Goal: Check status: Check status

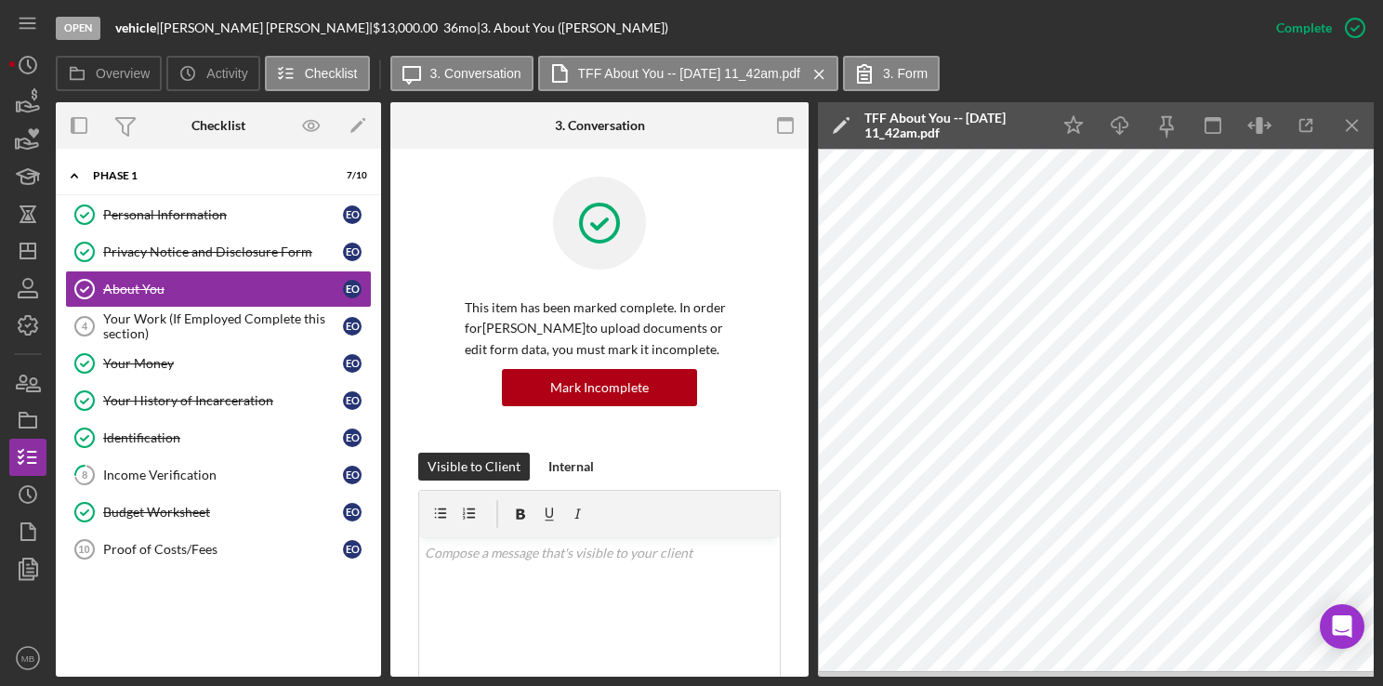
scroll to position [325, 0]
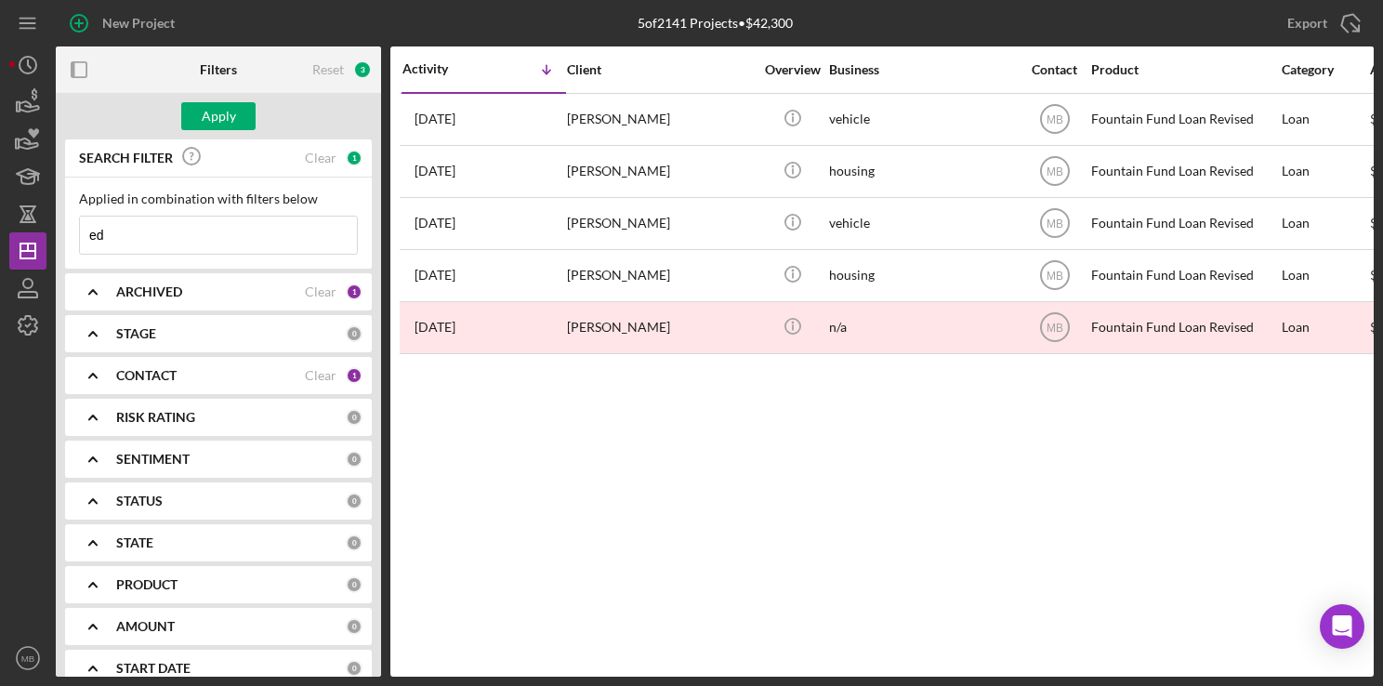
type input "e"
type input "t"
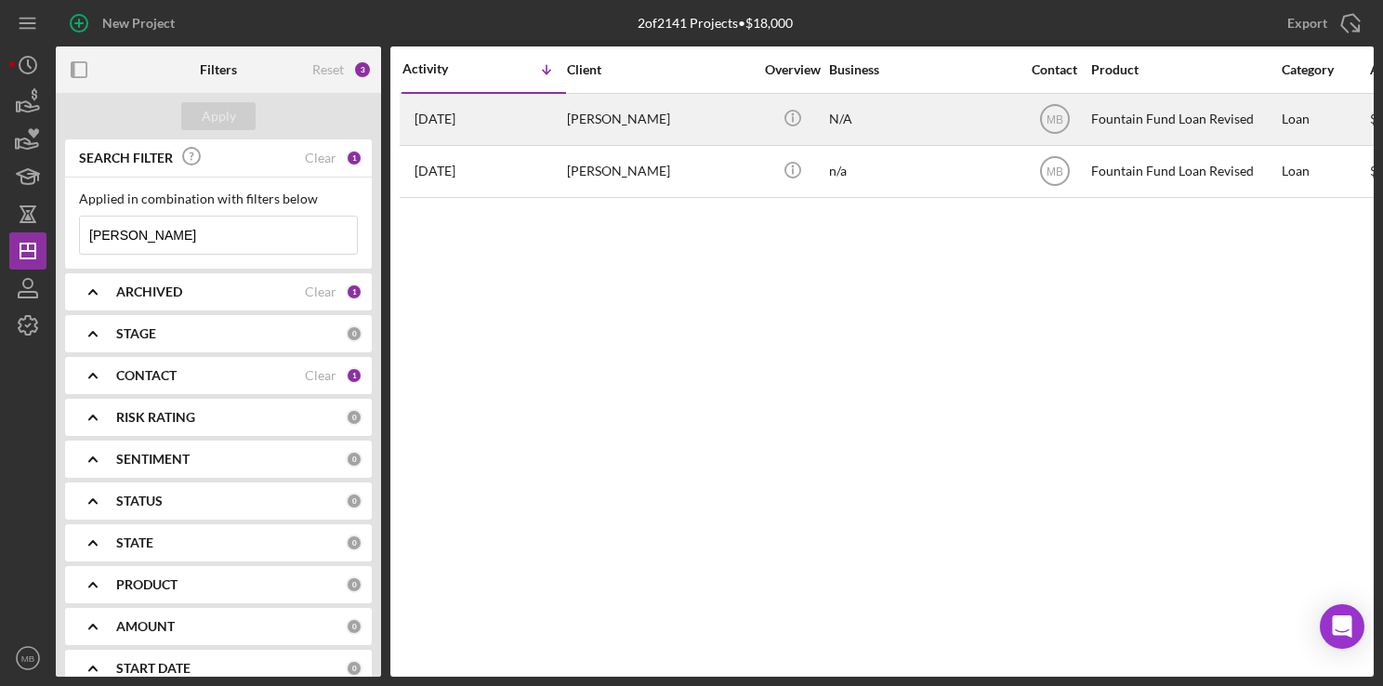
type input "[PERSON_NAME]"
click at [561, 110] on div "[DATE] [PERSON_NAME]" at bounding box center [483, 119] width 163 height 49
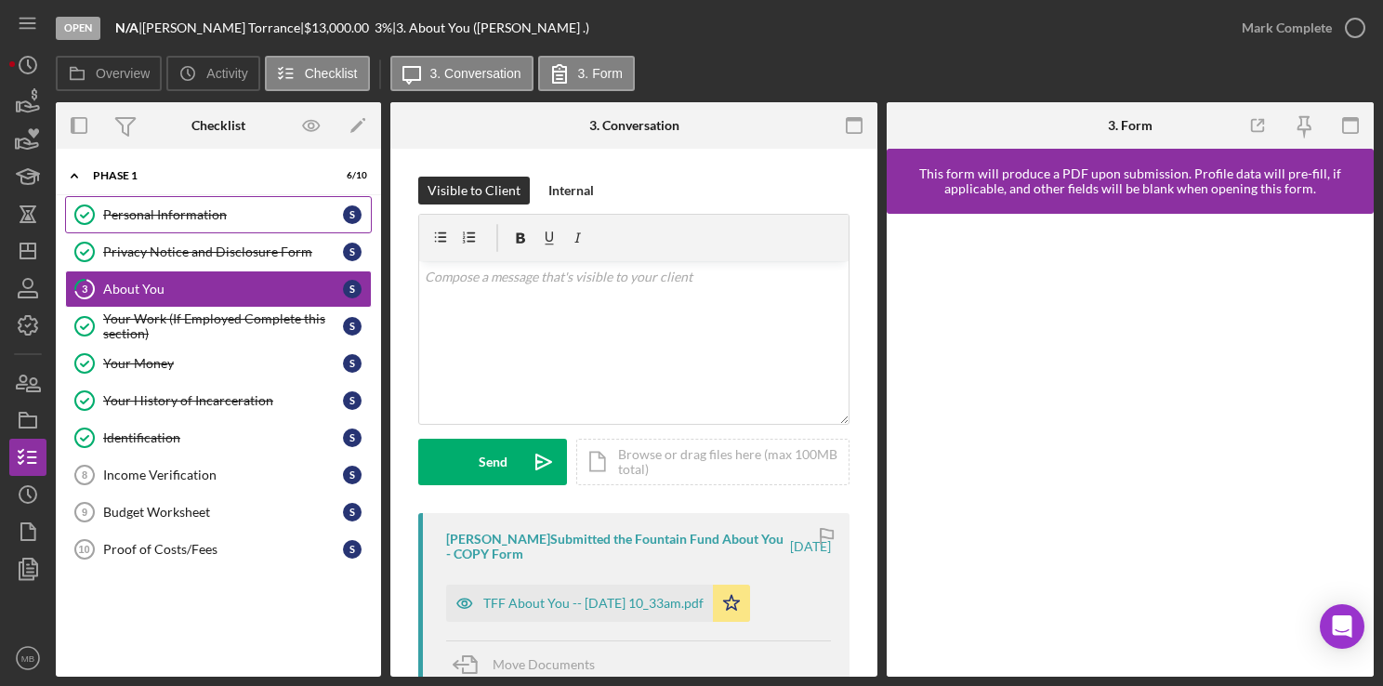
click at [235, 217] on div "Personal Information" at bounding box center [223, 214] width 240 height 15
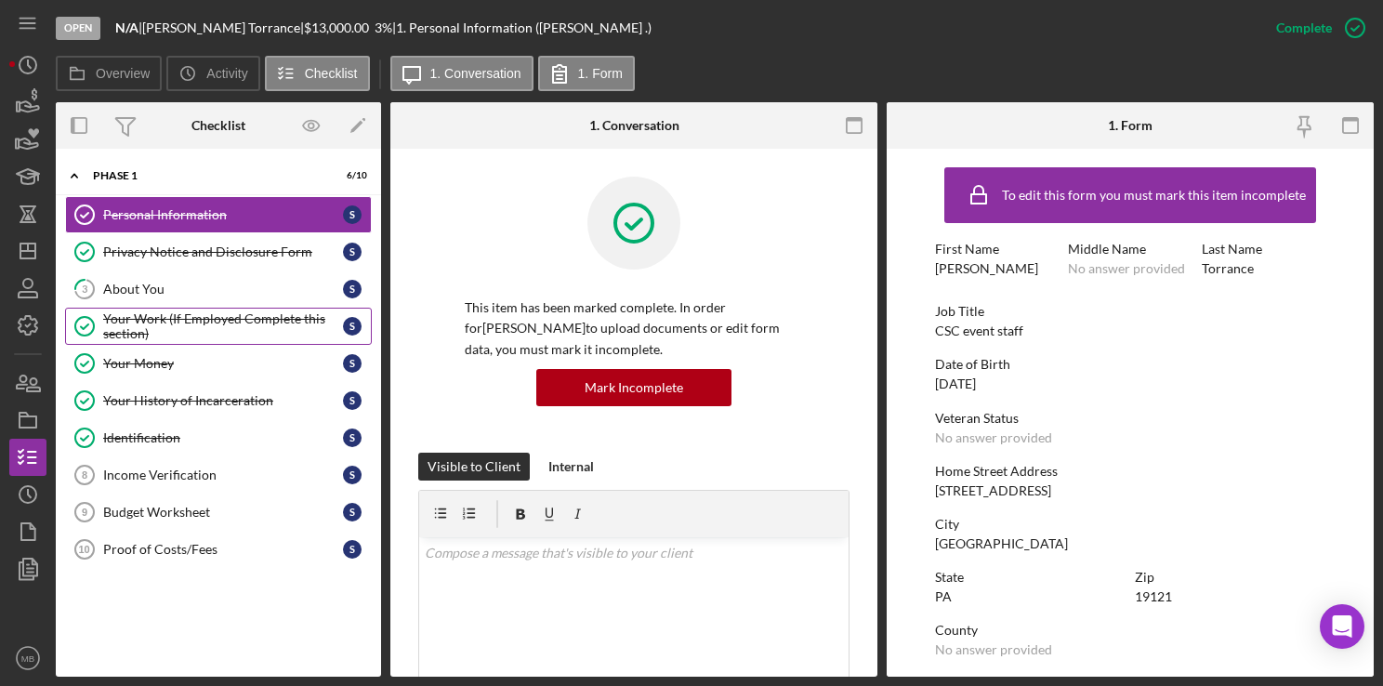
click at [178, 315] on div "Your Work (If Employed Complete this section)" at bounding box center [223, 326] width 240 height 30
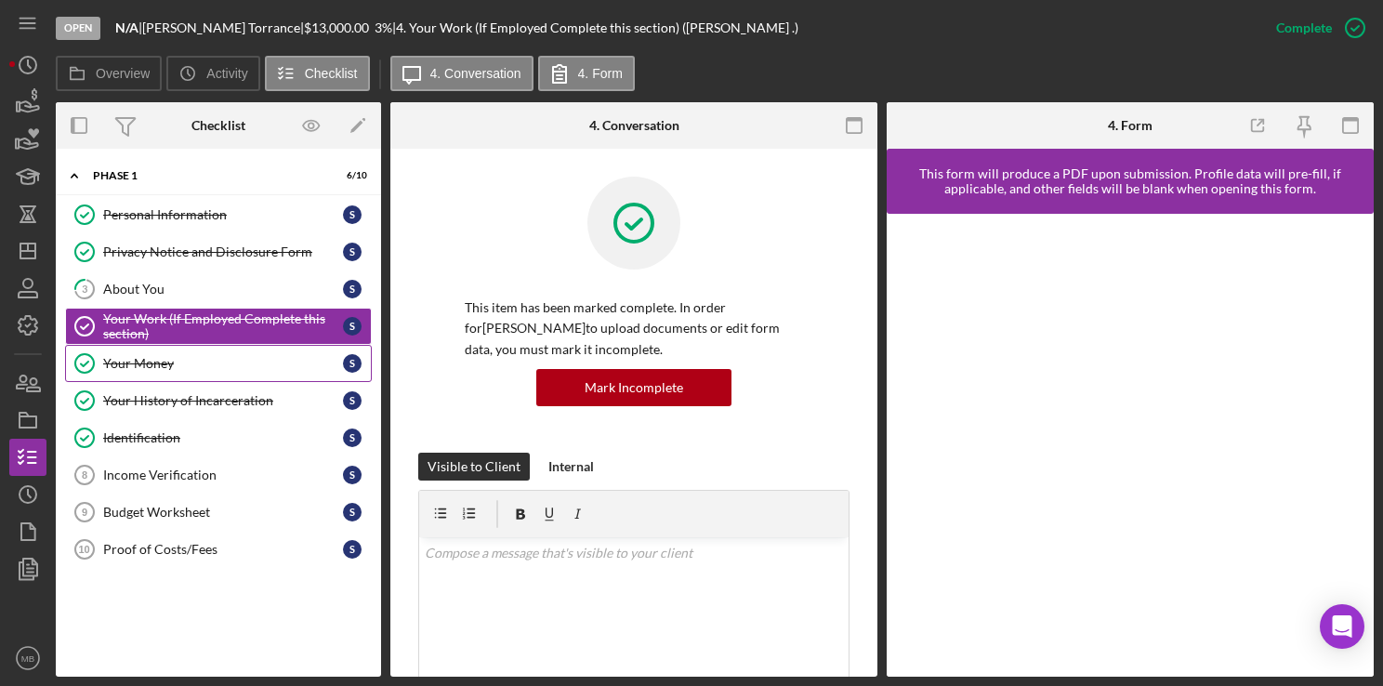
click at [164, 356] on div "Your Money" at bounding box center [223, 363] width 240 height 15
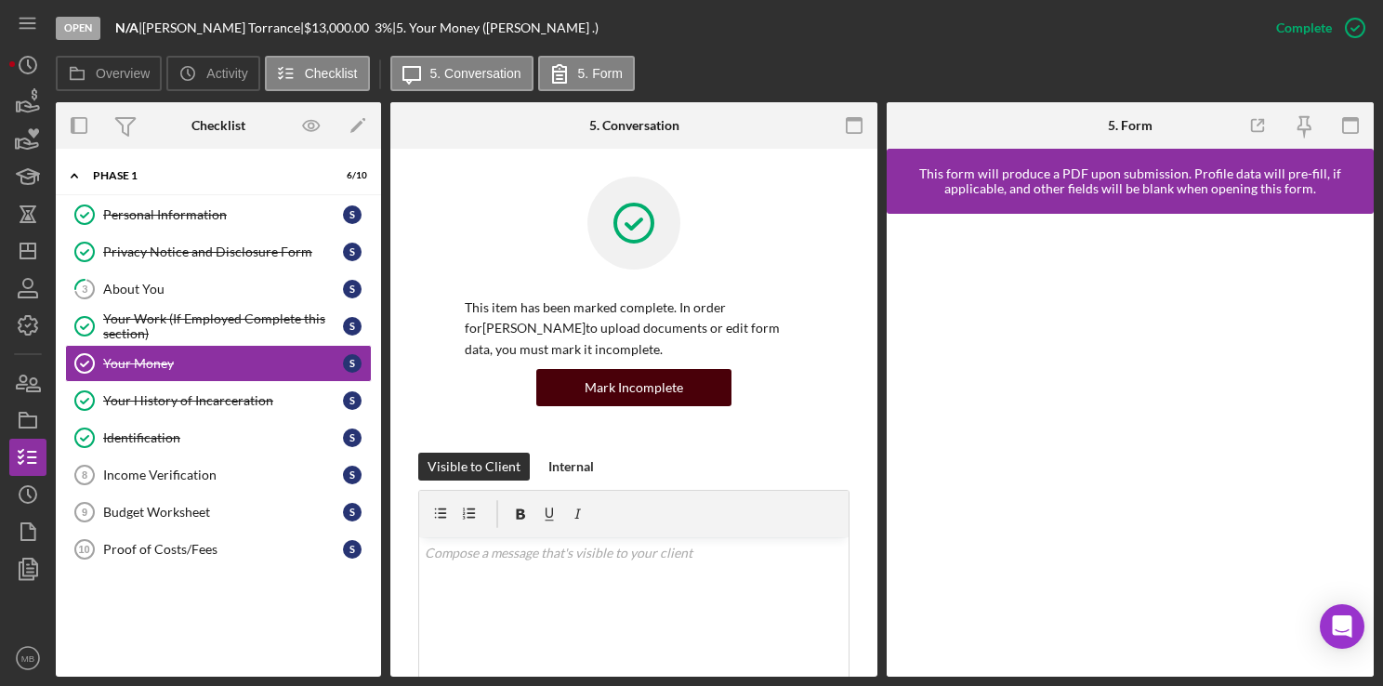
click at [605, 385] on div "Mark Incomplete" at bounding box center [634, 387] width 99 height 37
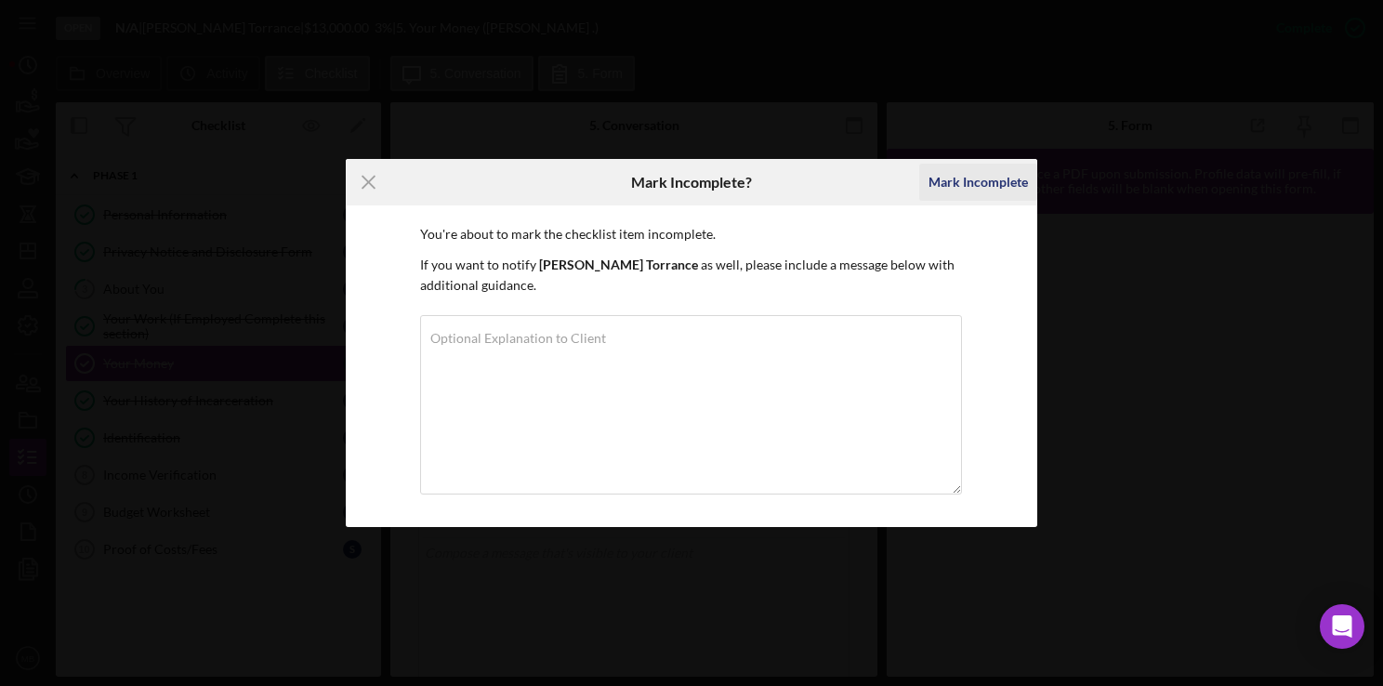
click at [974, 185] on div "Mark Incomplete" at bounding box center [977, 182] width 99 height 37
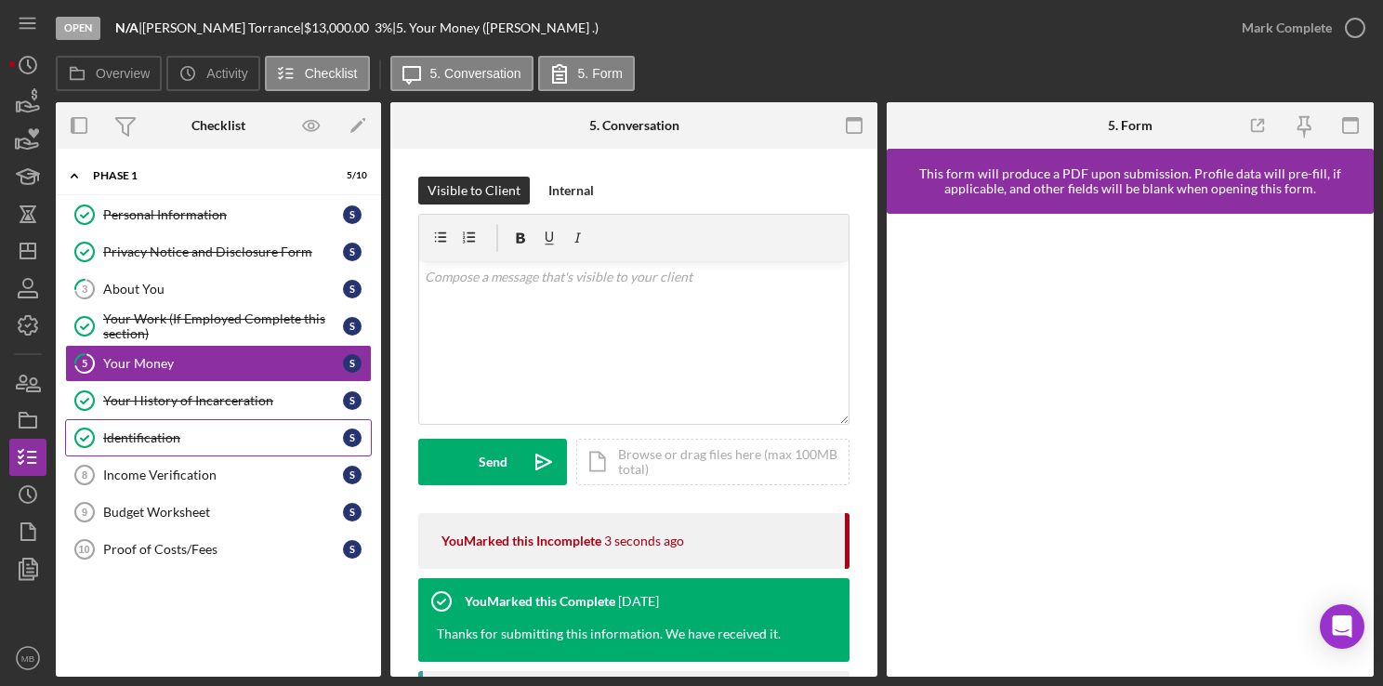
click at [164, 430] on div "Identification" at bounding box center [223, 437] width 240 height 15
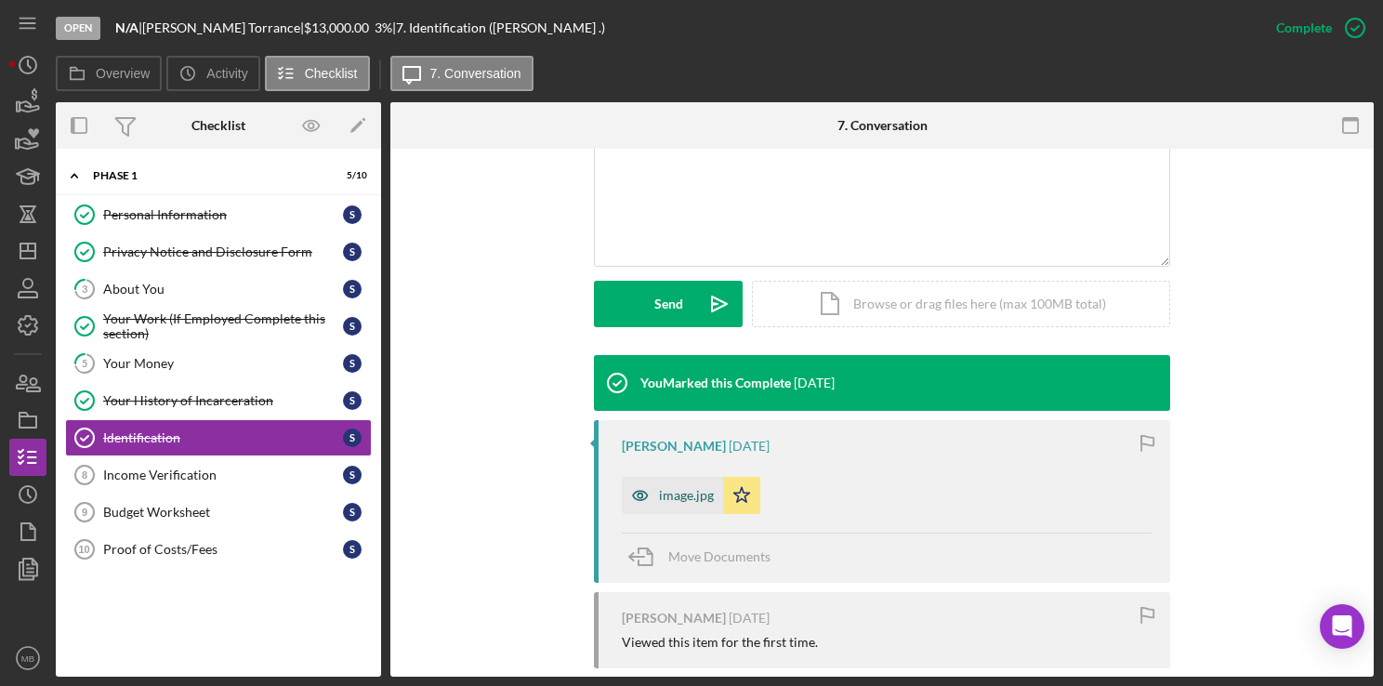
click at [672, 509] on div "image.jpg" at bounding box center [672, 495] width 101 height 37
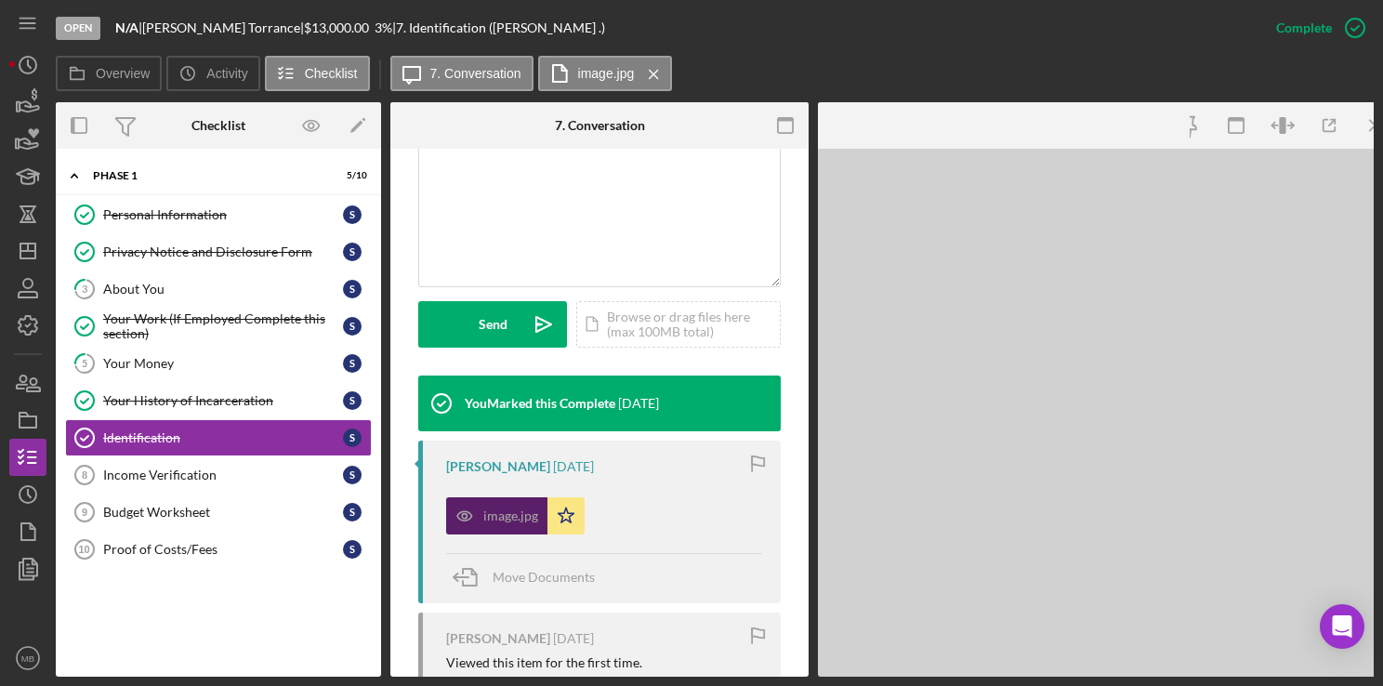
scroll to position [435, 0]
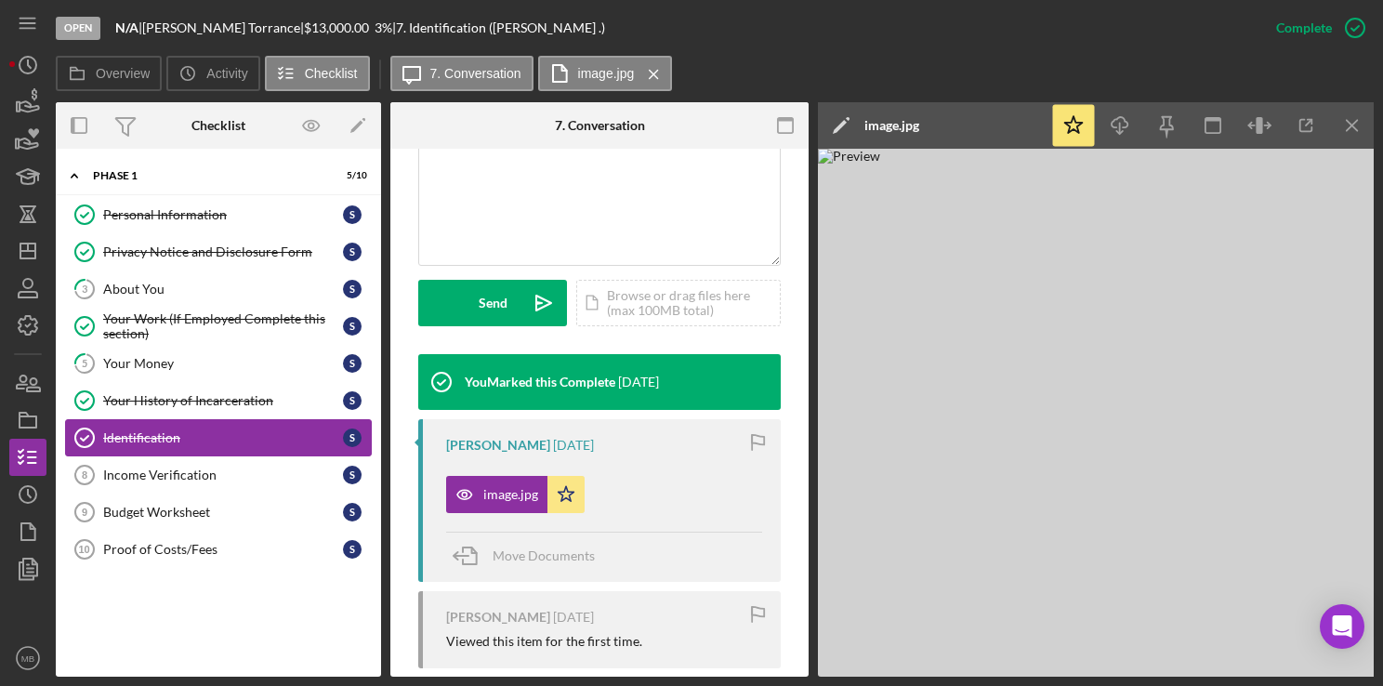
click at [164, 425] on link "Identification Identification S" at bounding box center [218, 437] width 307 height 37
drag, startPoint x: 156, startPoint y: 312, endPoint x: 133, endPoint y: 320, distance: 24.4
click at [133, 320] on div "Your Work (If Employed Complete this section)" at bounding box center [223, 326] width 240 height 30
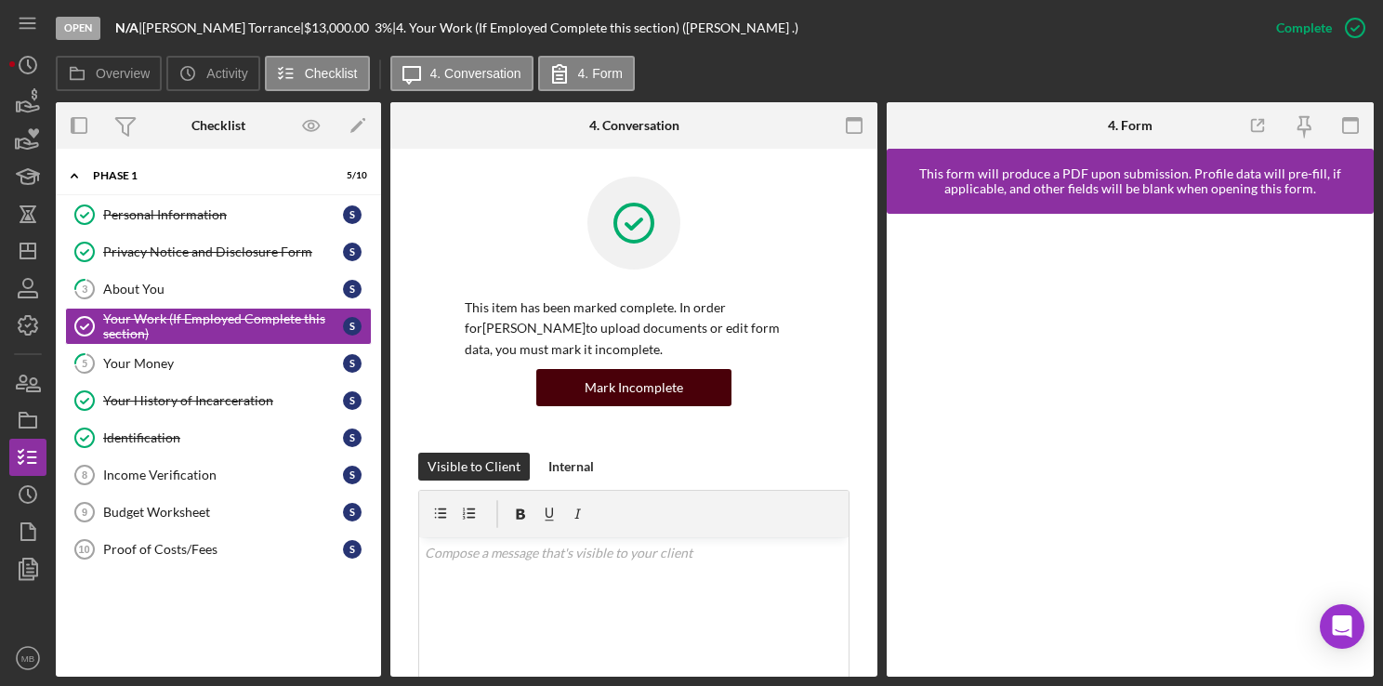
click at [643, 381] on div "Mark Incomplete" at bounding box center [634, 387] width 99 height 37
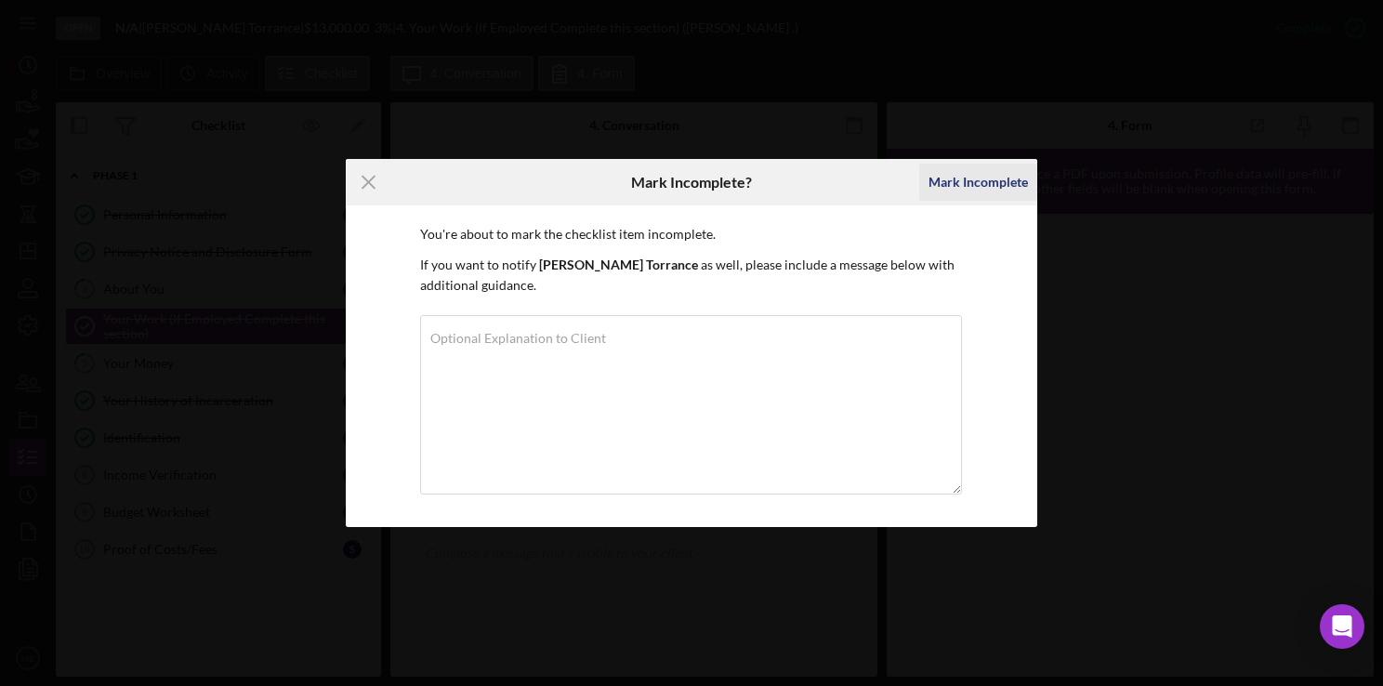
click at [949, 184] on div "Mark Incomplete" at bounding box center [977, 182] width 99 height 37
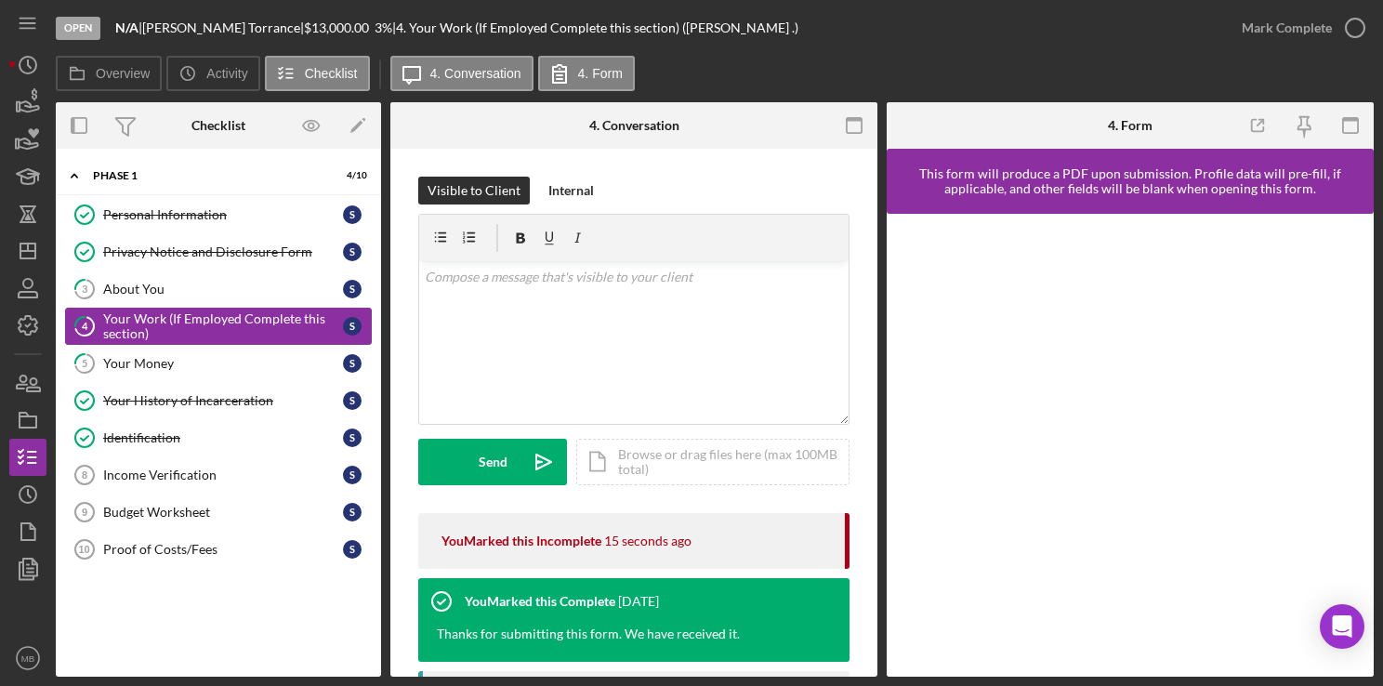
click at [213, 326] on div "Your Work (If Employed Complete this section)" at bounding box center [223, 326] width 240 height 30
click at [1349, 31] on icon "button" at bounding box center [1355, 28] width 46 height 46
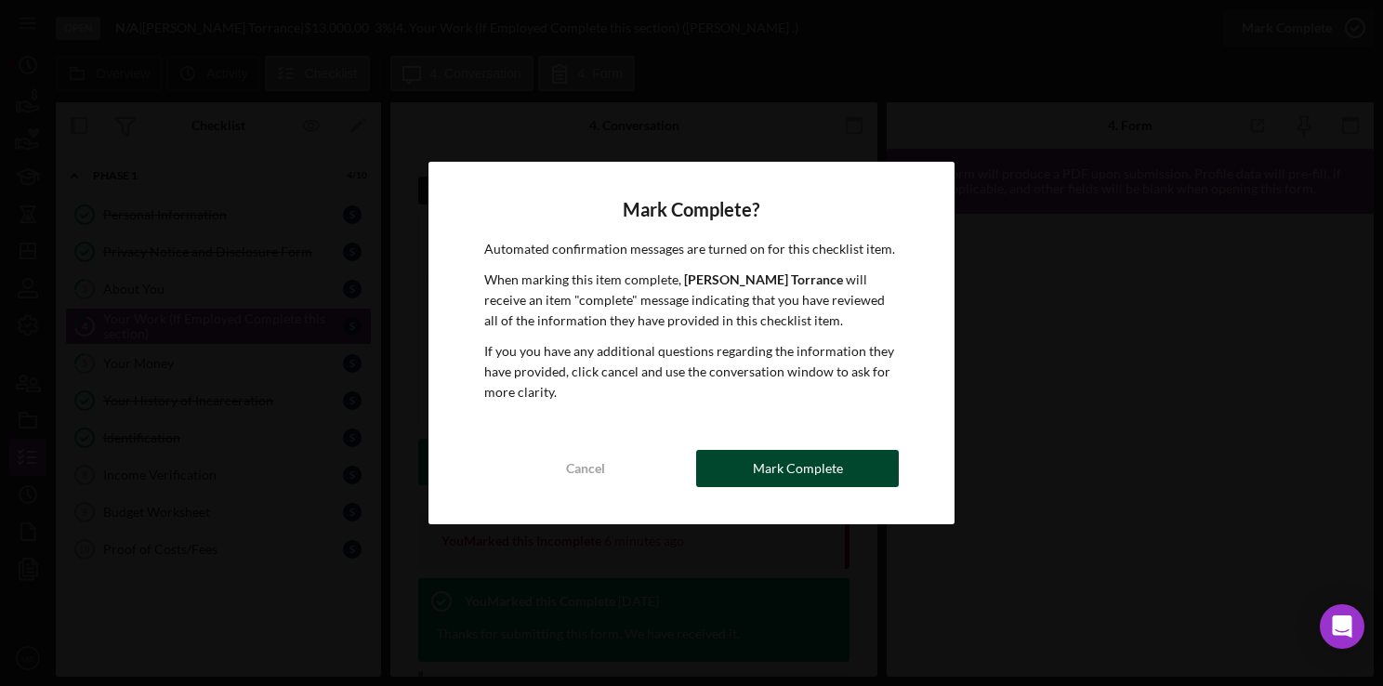
click at [803, 474] on div "Mark Complete" at bounding box center [798, 468] width 90 height 37
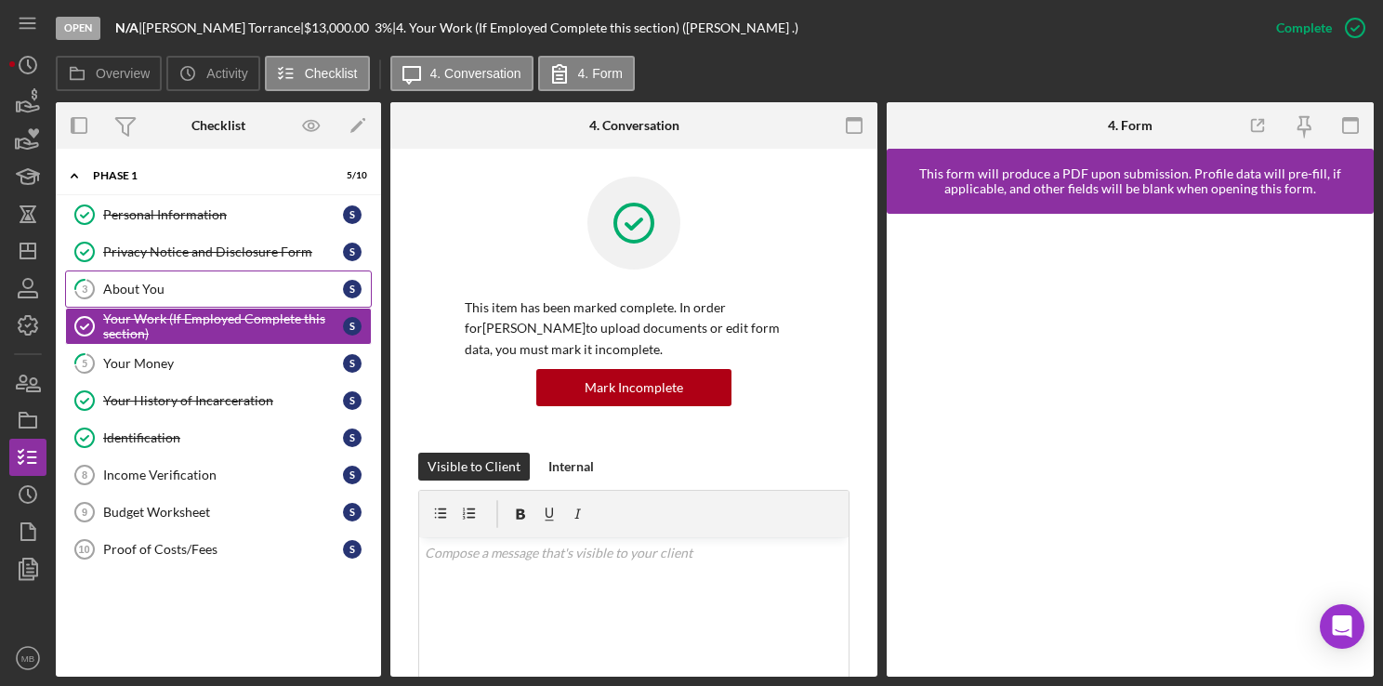
click at [200, 284] on div "About You" at bounding box center [223, 289] width 240 height 15
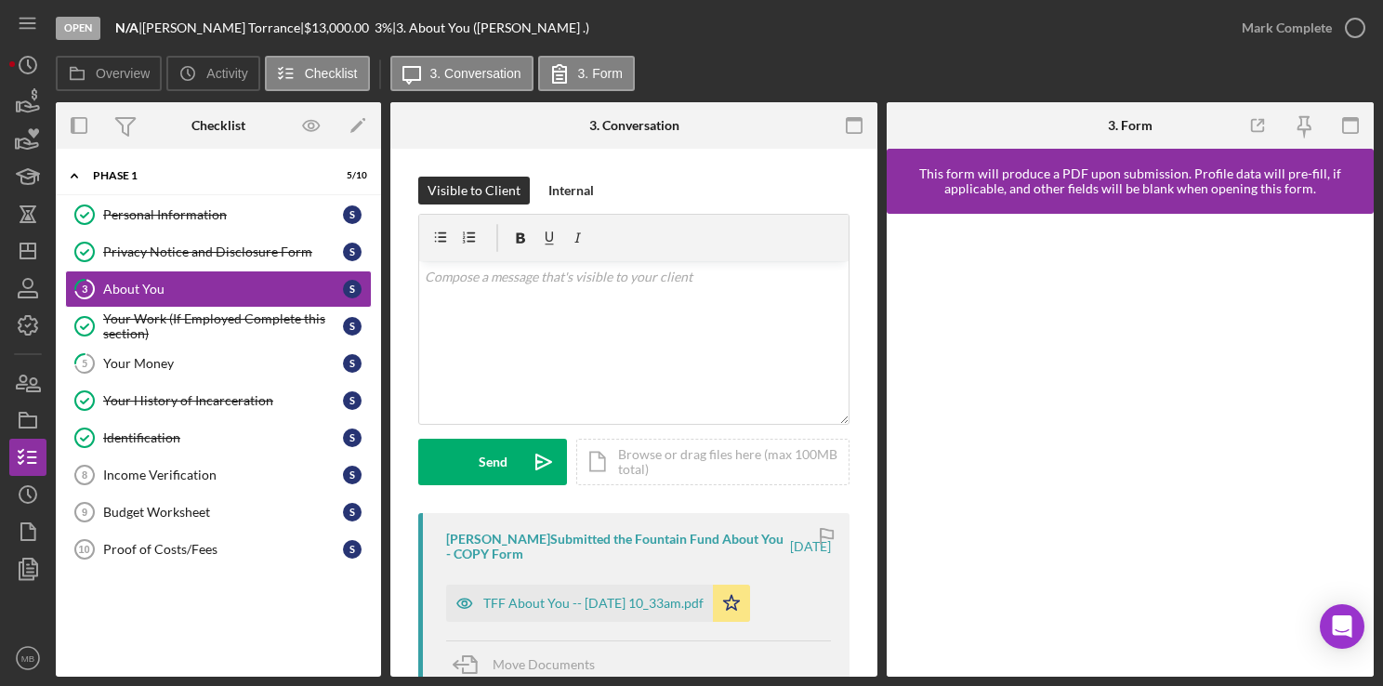
click at [619, 571] on div "[PERSON_NAME] Submitted the Fountain Fund About You - COPY Form [DATE] TFF Abou…" at bounding box center [633, 601] width 431 height 177
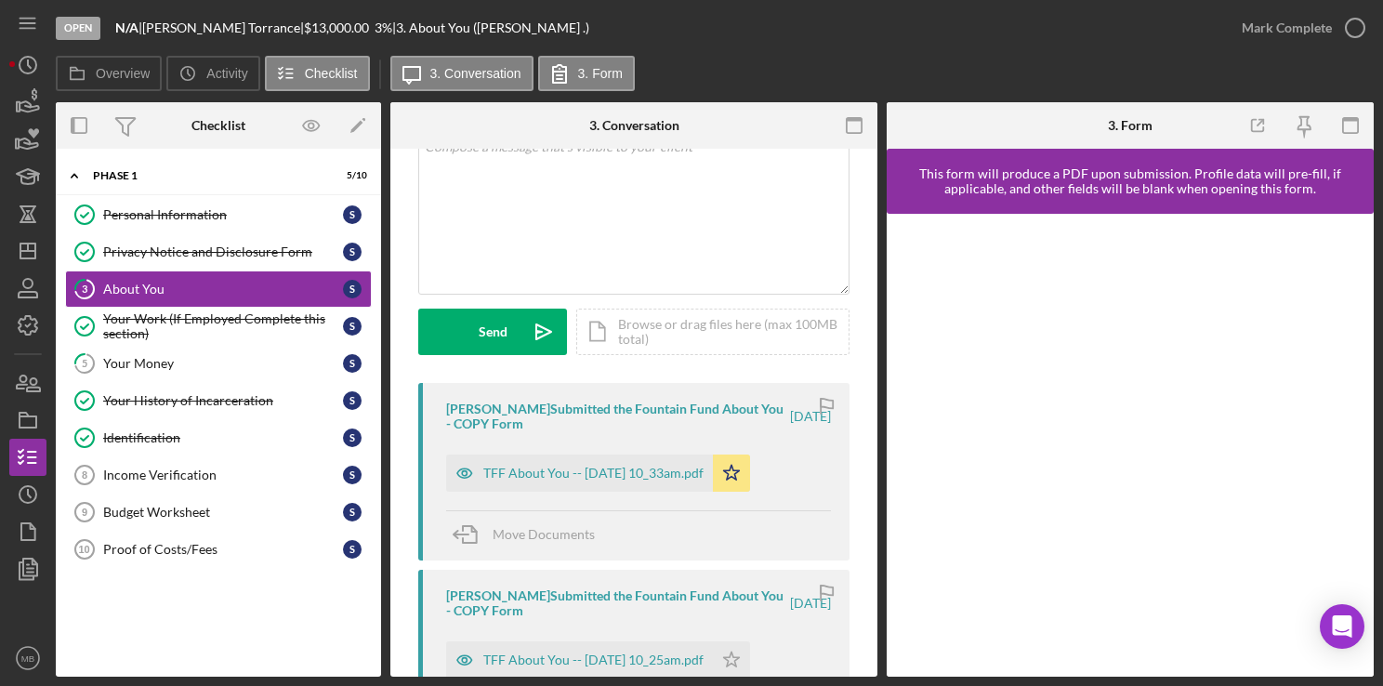
scroll to position [134, 0]
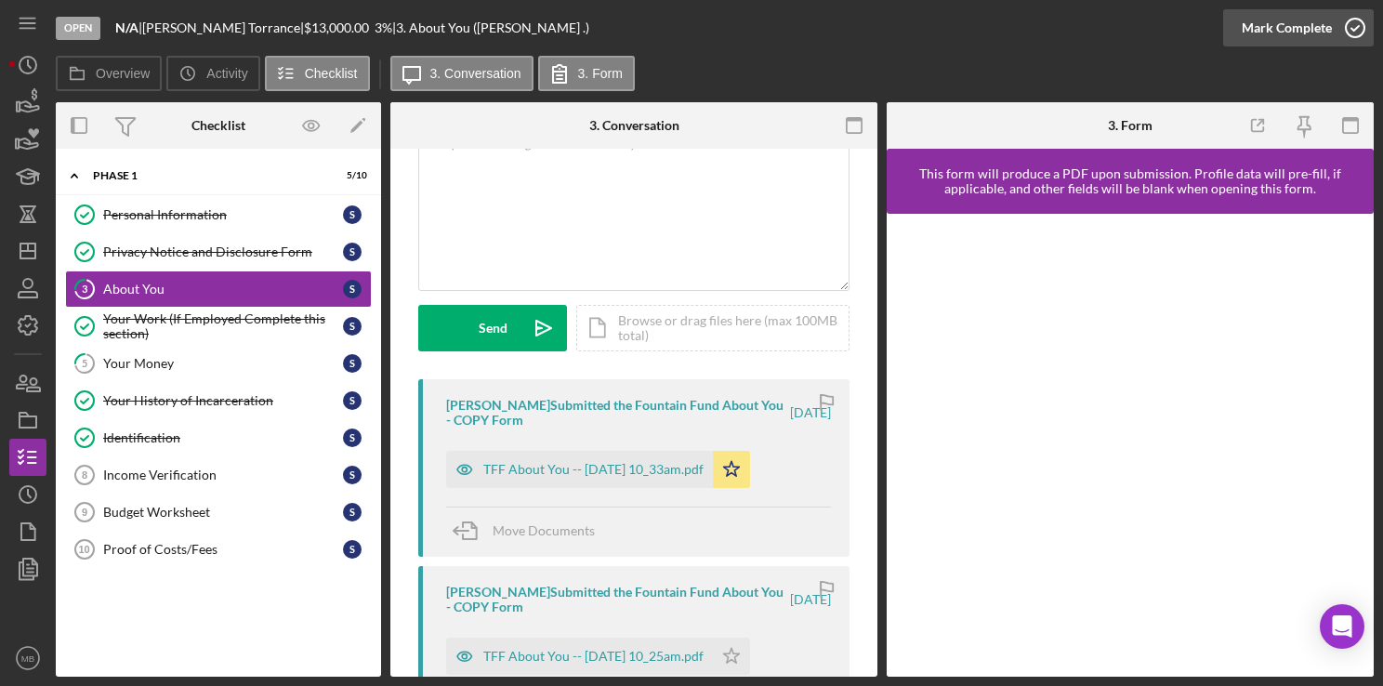
click at [1346, 33] on circle "button" at bounding box center [1355, 28] width 19 height 19
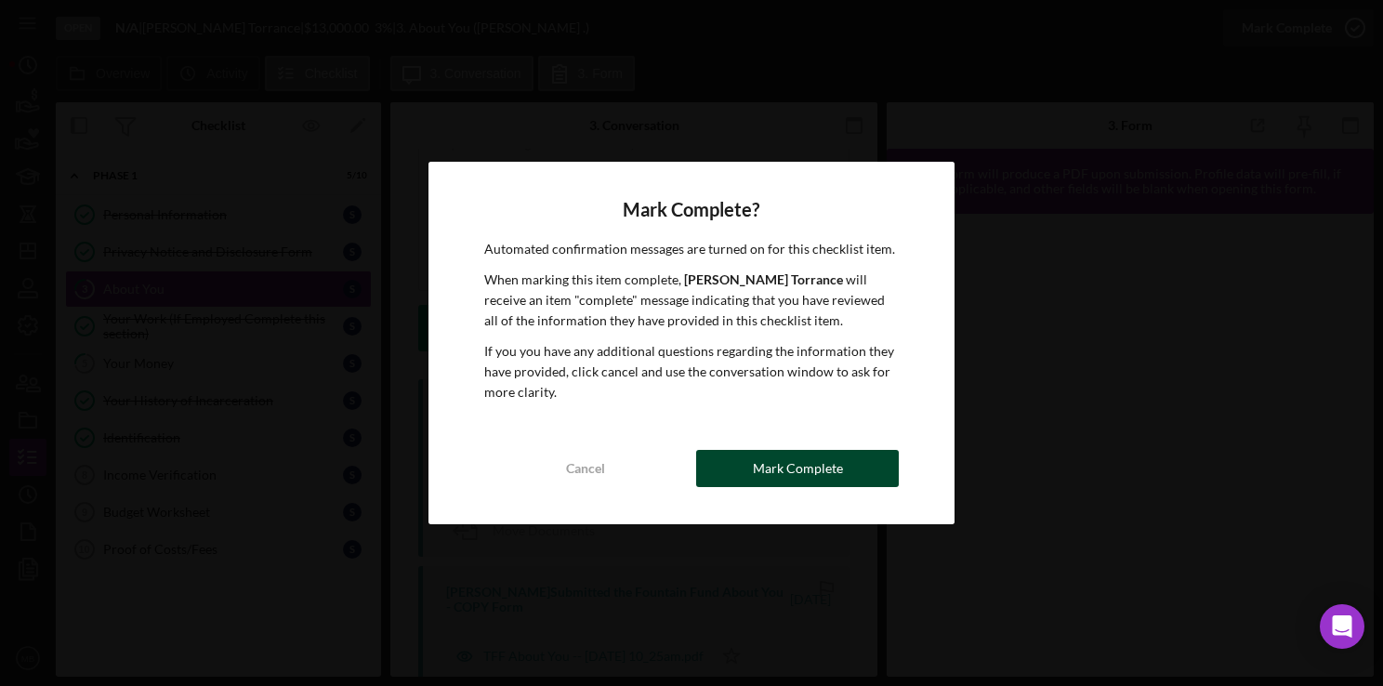
click at [795, 472] on div "Mark Complete" at bounding box center [798, 468] width 90 height 37
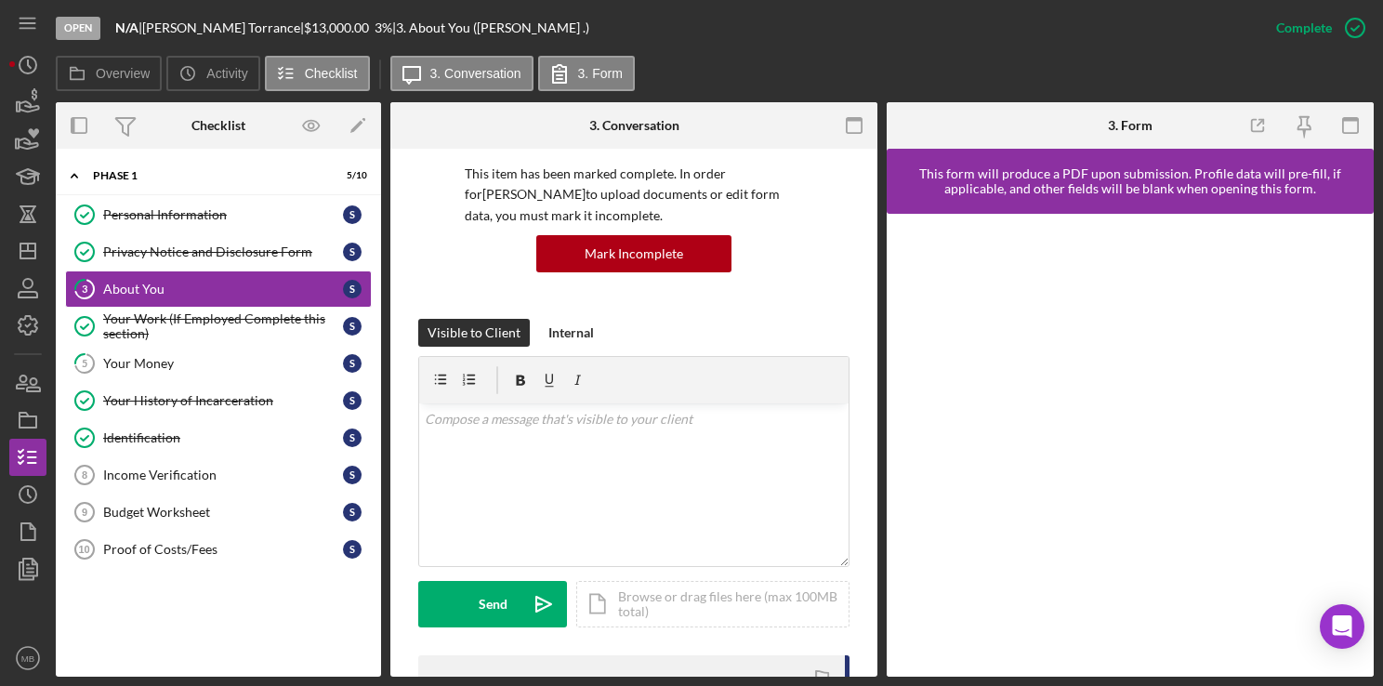
scroll to position [410, 0]
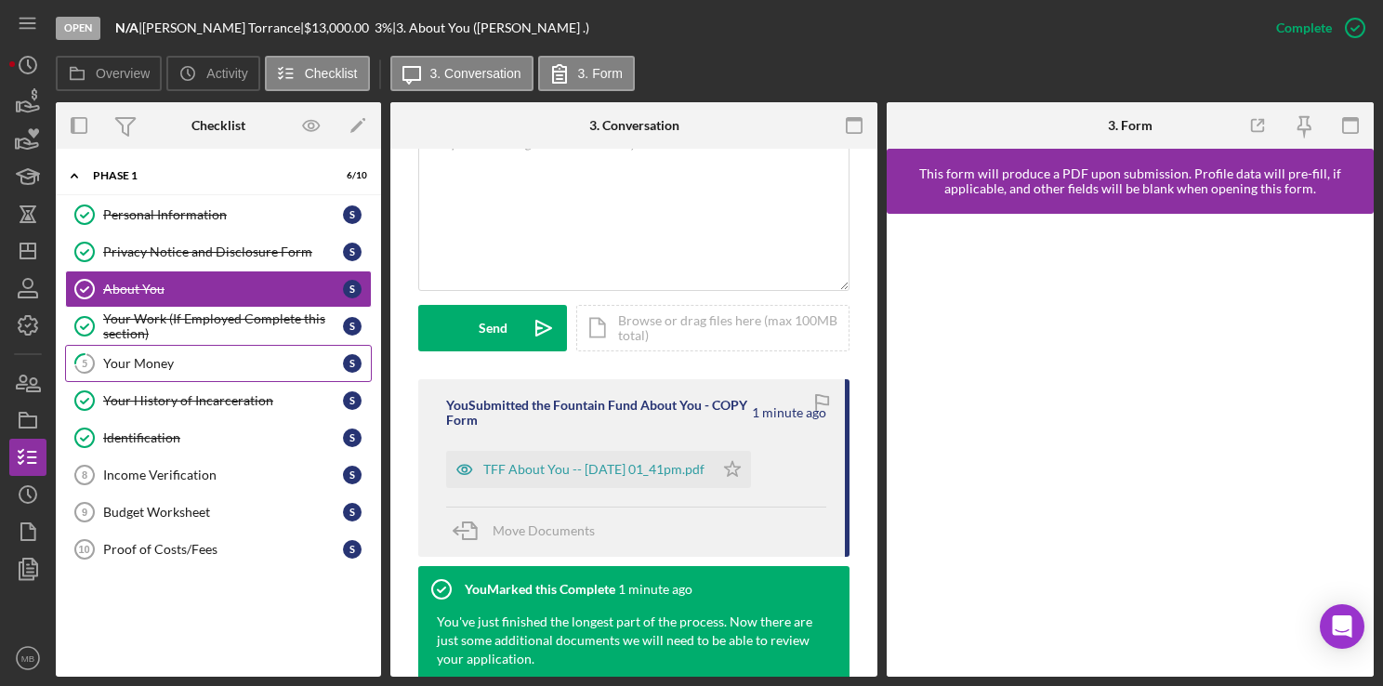
click at [193, 358] on div "Your Money" at bounding box center [223, 363] width 240 height 15
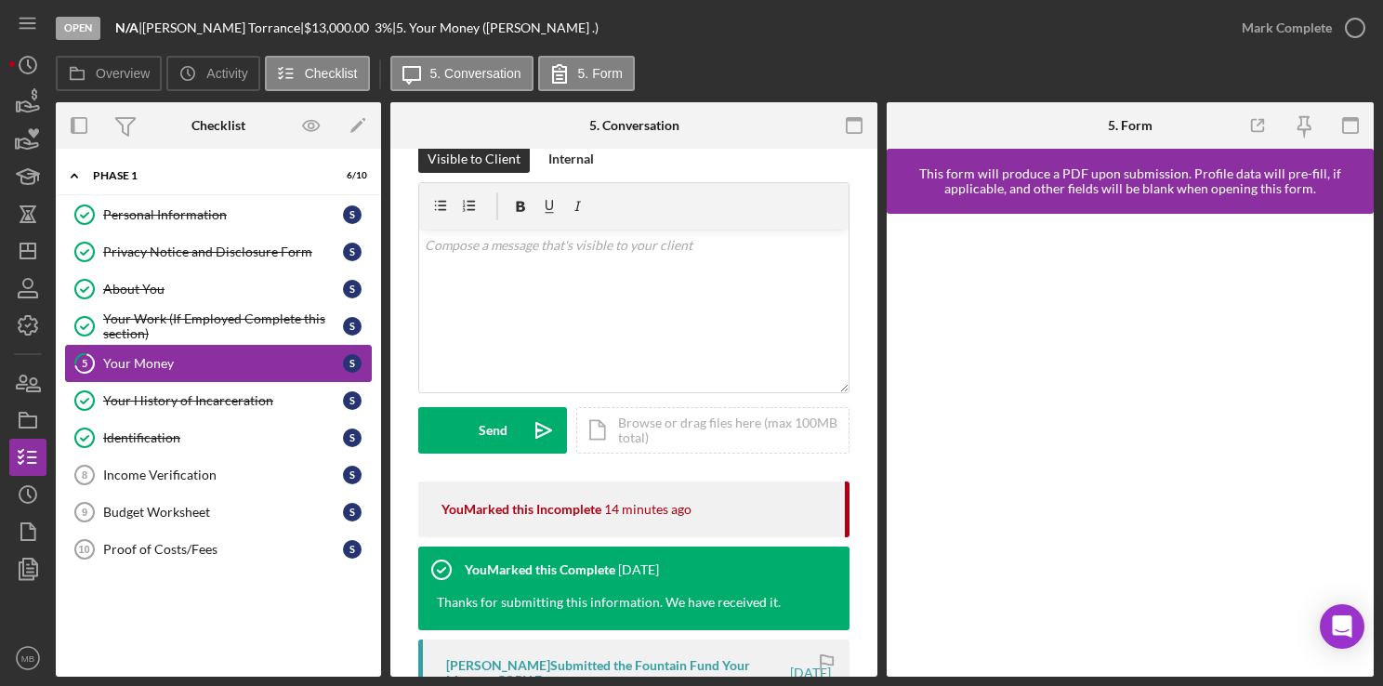
scroll to position [42, 0]
